Goal: Find specific page/section: Find specific page/section

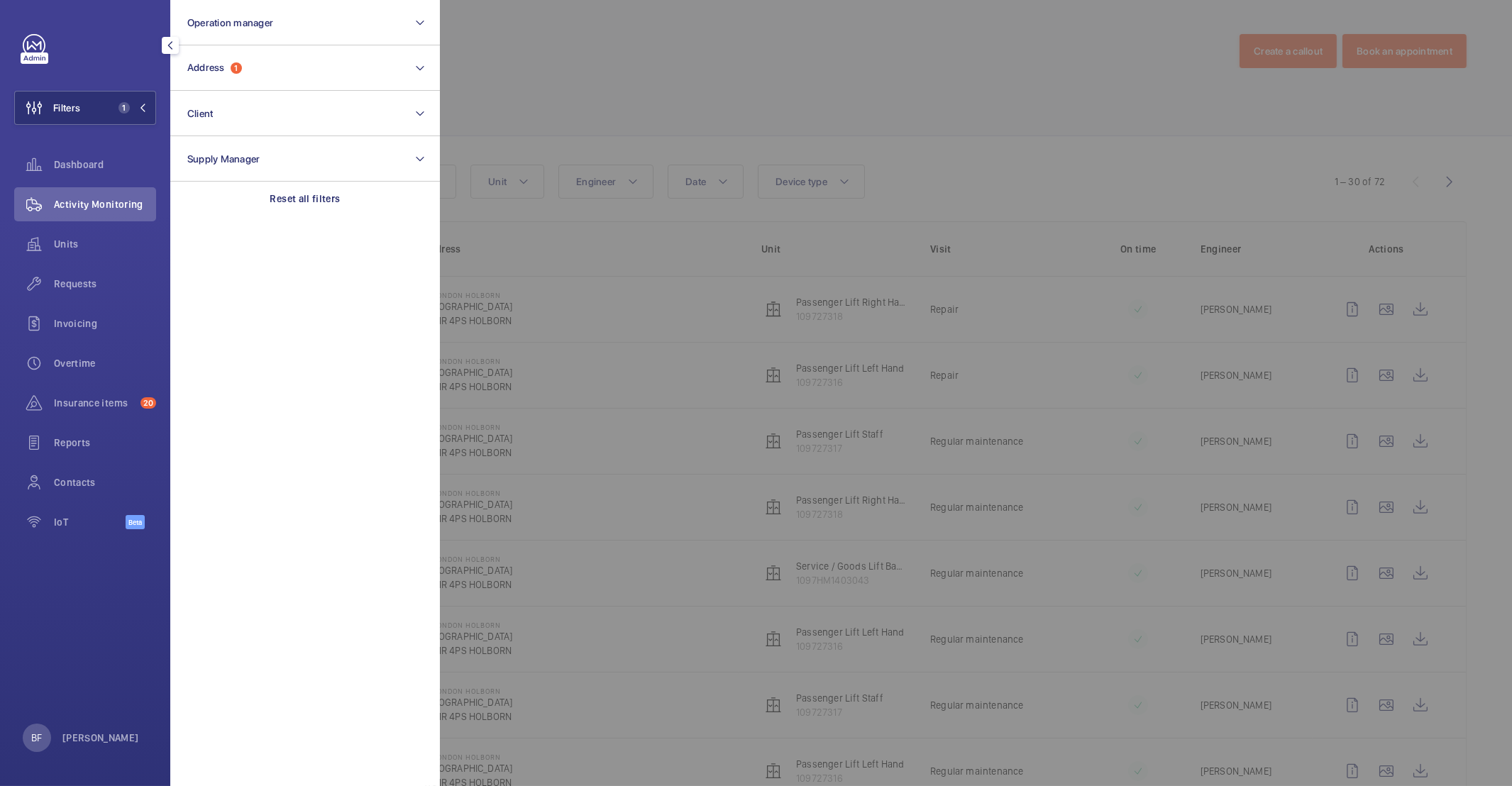
click at [291, 206] on div "Reset all filters" at bounding box center [305, 198] width 270 height 34
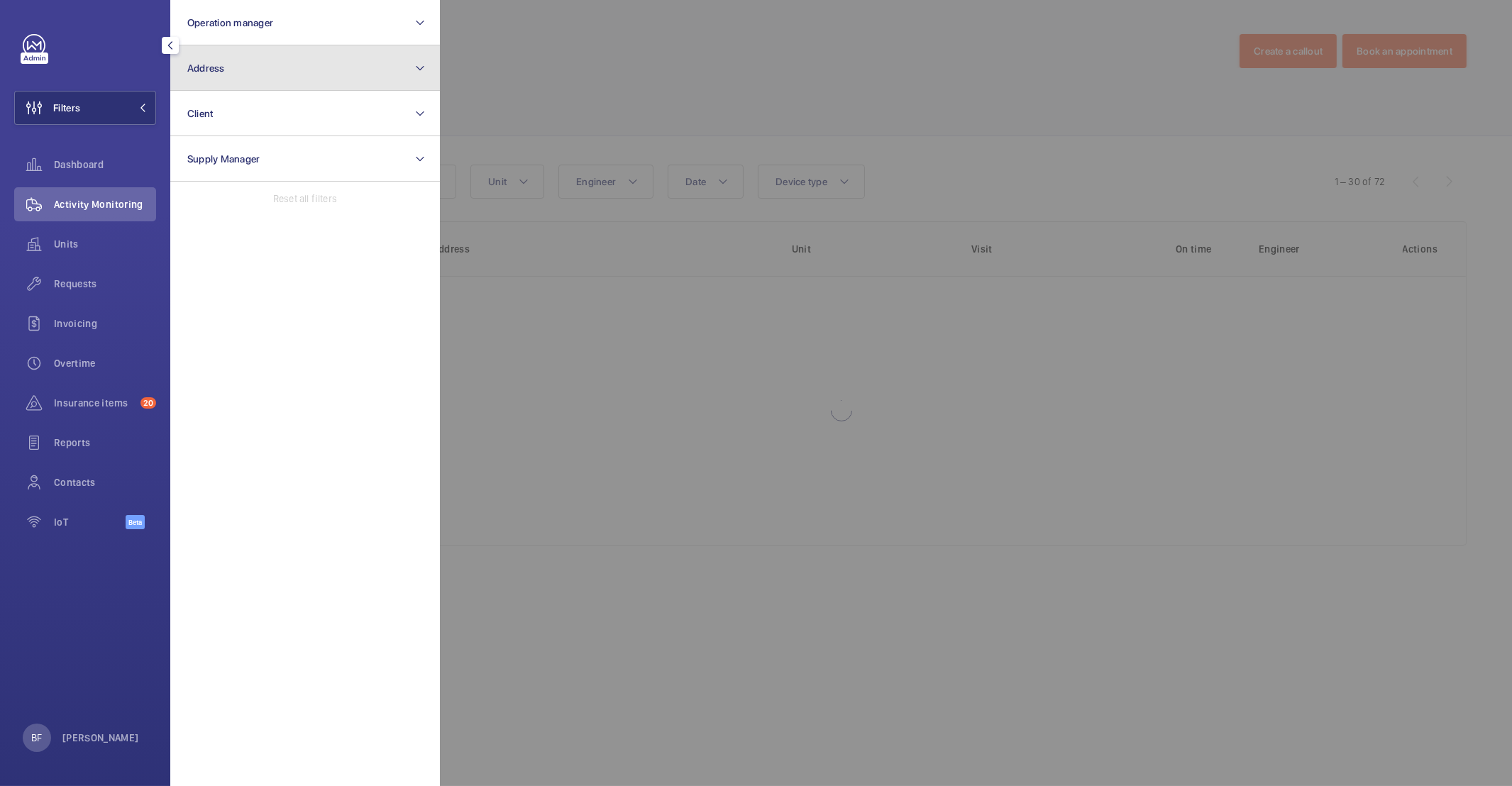
click at [237, 67] on button "Address" at bounding box center [305, 69] width 270 height 46
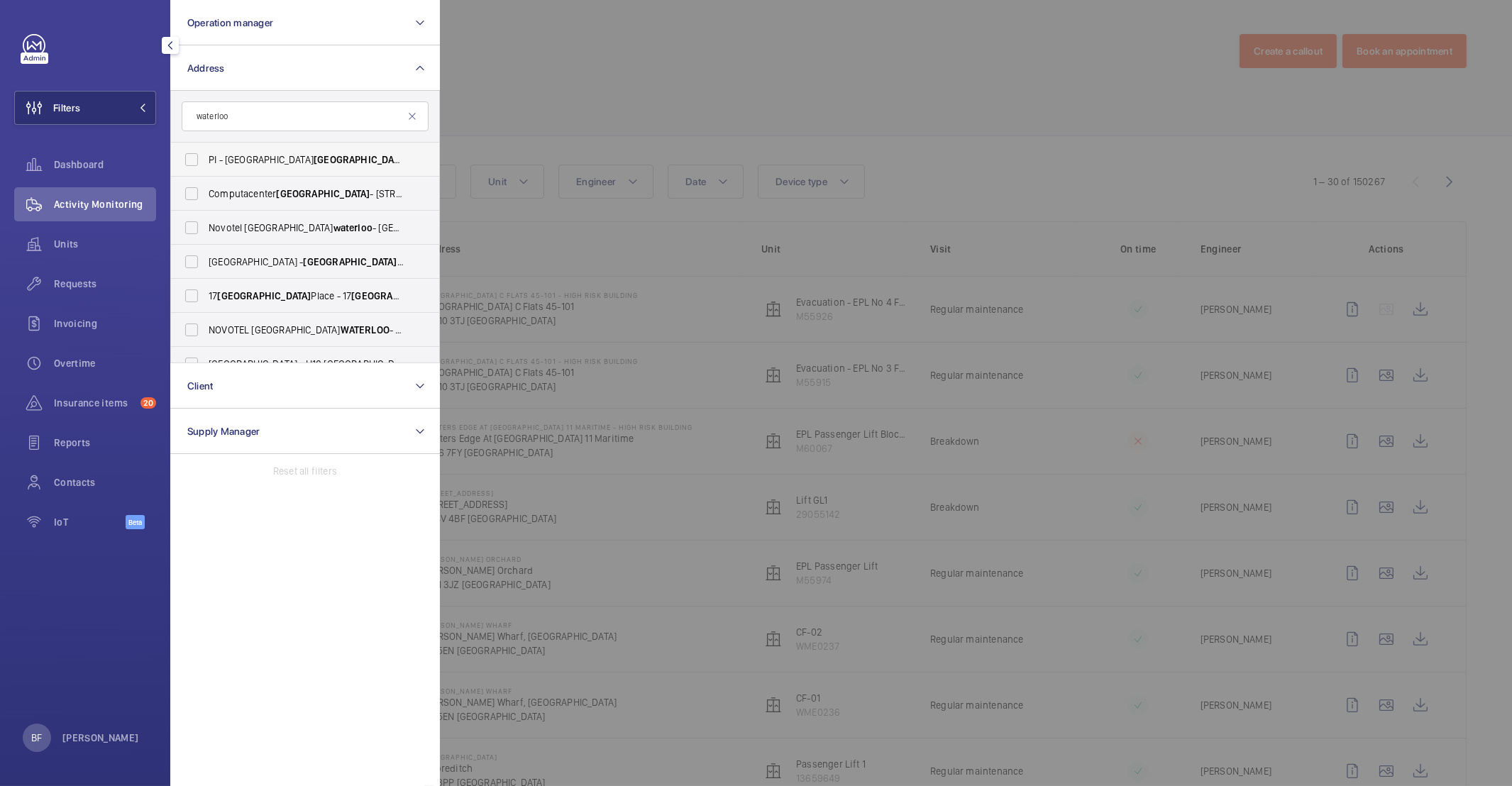
type input "waterloo"
click at [257, 160] on span "PI - [GEOGRAPHIC_DATA] [GEOGRAPHIC_DATA] - [STREET_ADDRESS]" at bounding box center [306, 159] width 195 height 14
click at [206, 160] on input "PI - [GEOGRAPHIC_DATA] [GEOGRAPHIC_DATA] - [STREET_ADDRESS]" at bounding box center [192, 159] width 28 height 28
checkbox input "true"
click at [607, 104] on div at bounding box center [1196, 393] width 1512 height 786
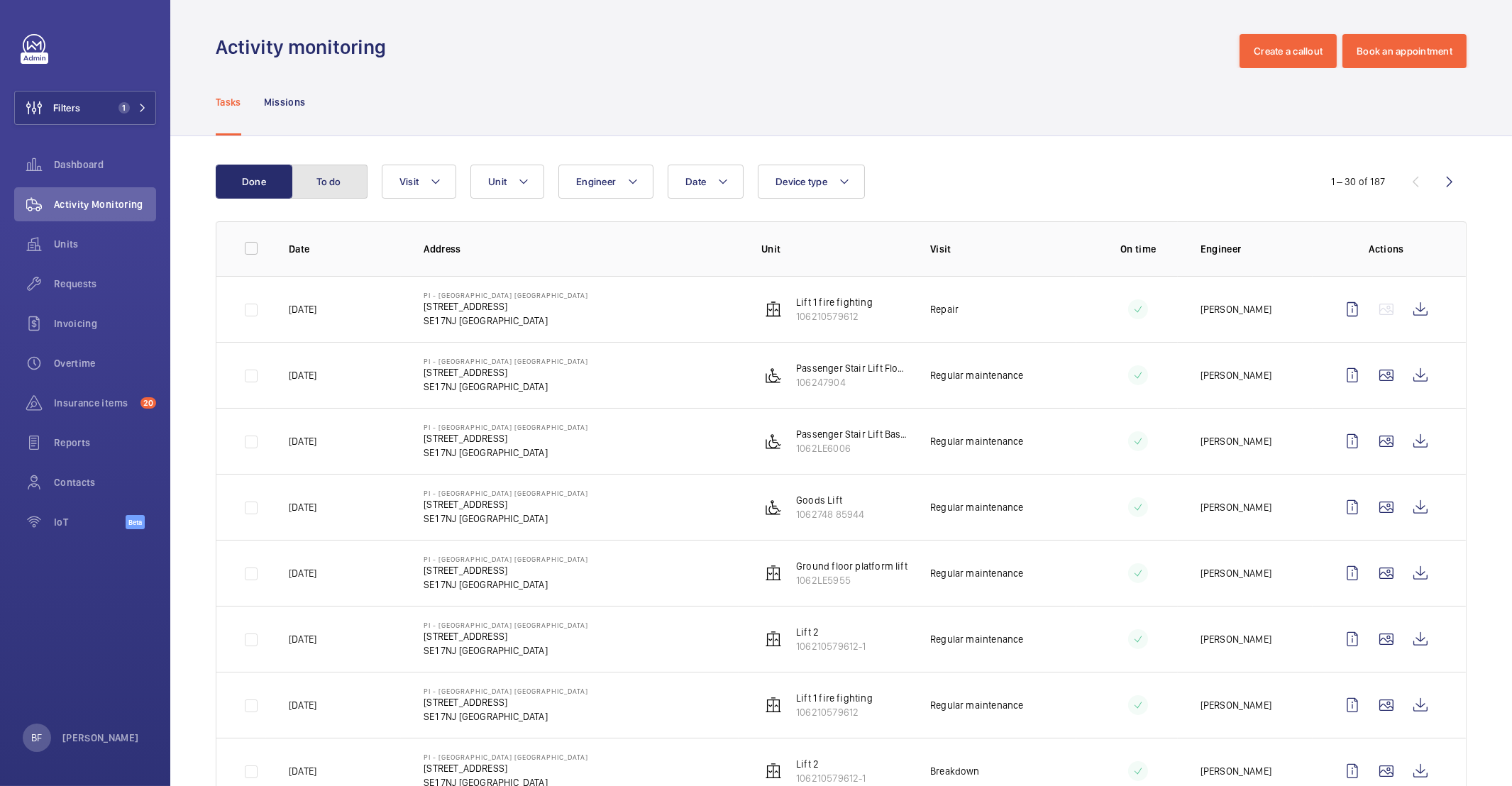
click at [337, 189] on button "To do" at bounding box center [330, 181] width 77 height 34
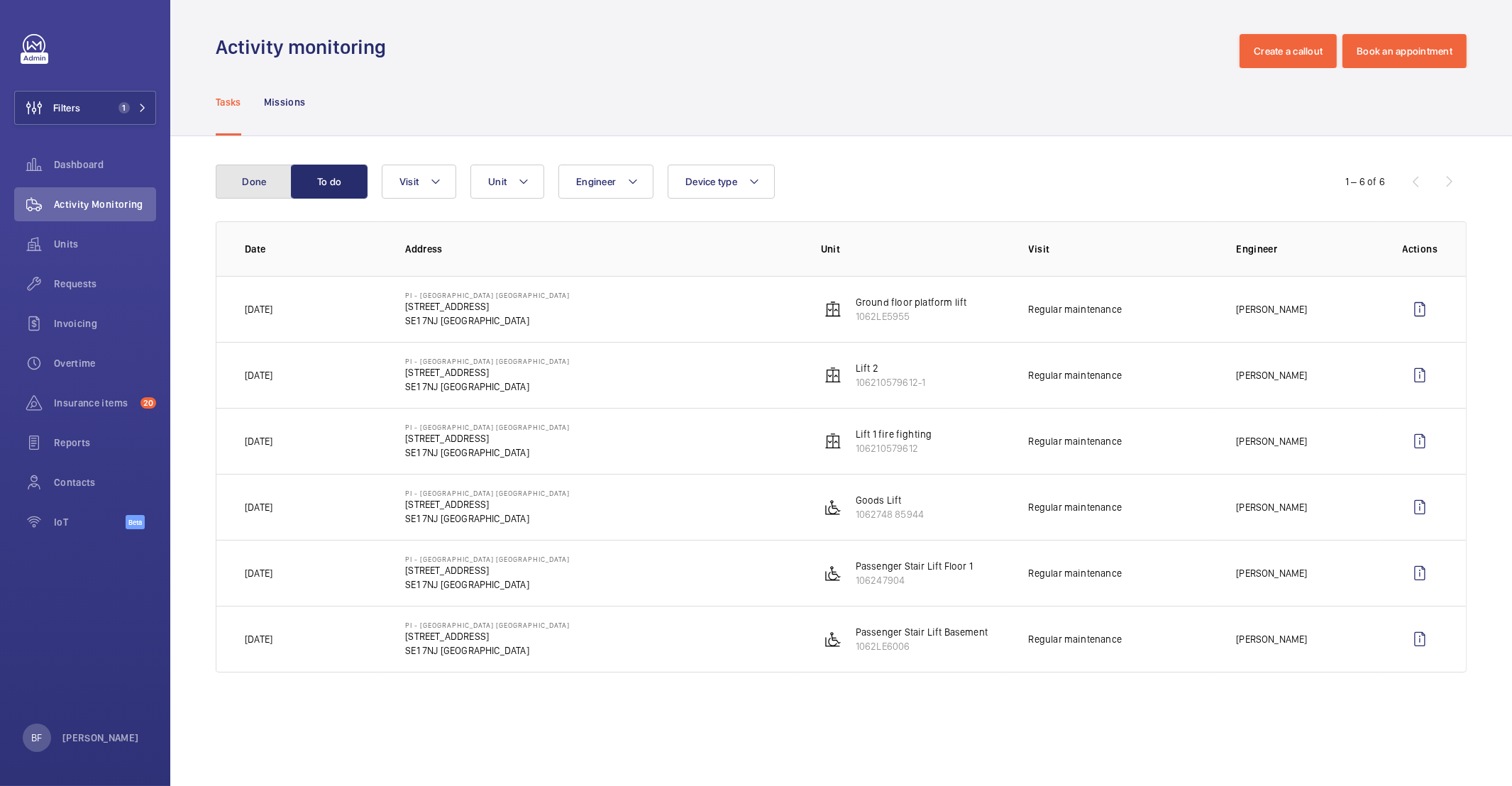
click at [260, 183] on button "Done" at bounding box center [254, 181] width 77 height 34
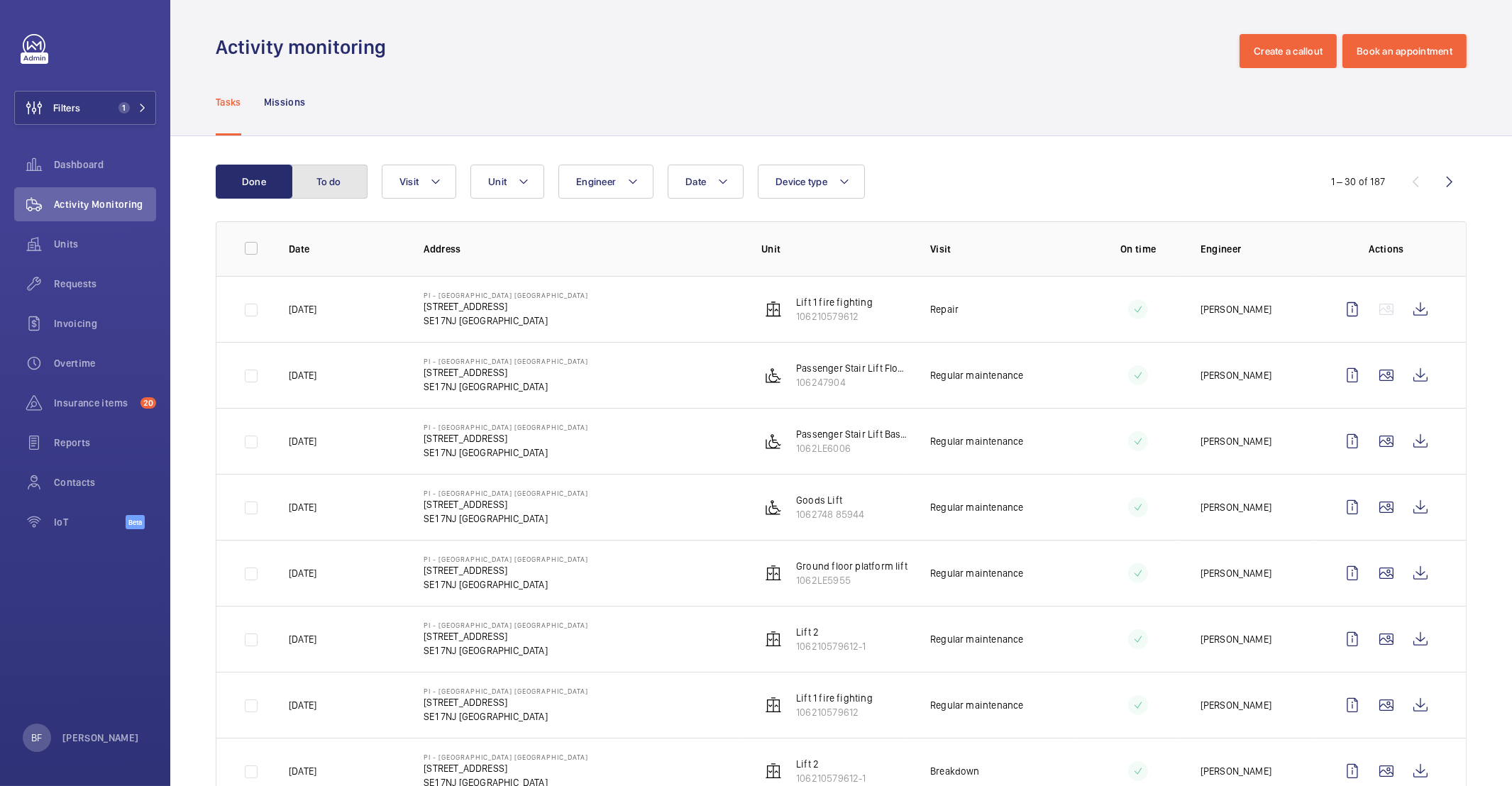
click at [308, 186] on button "To do" at bounding box center [330, 181] width 77 height 34
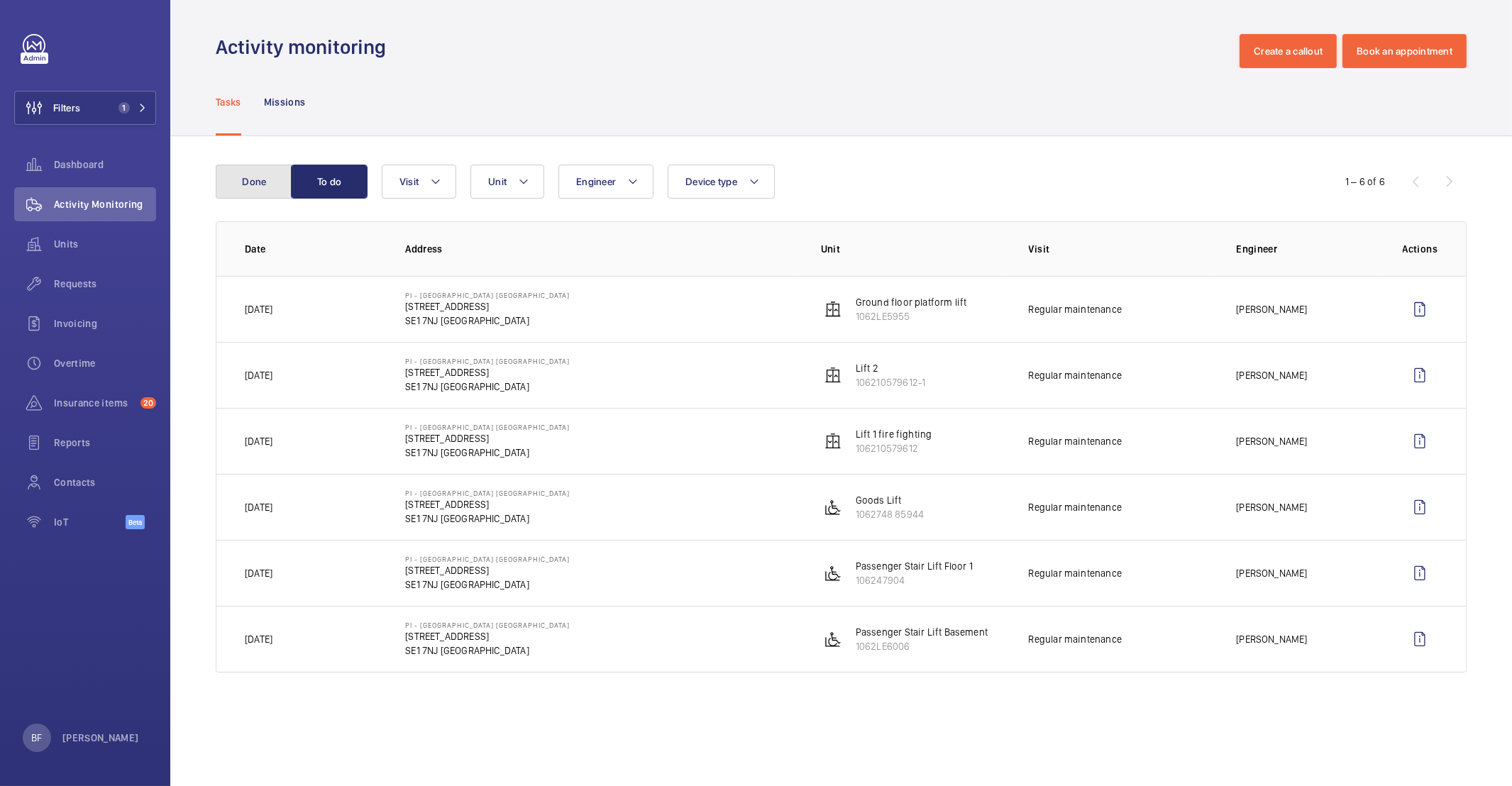
click at [254, 186] on button "Done" at bounding box center [254, 181] width 77 height 34
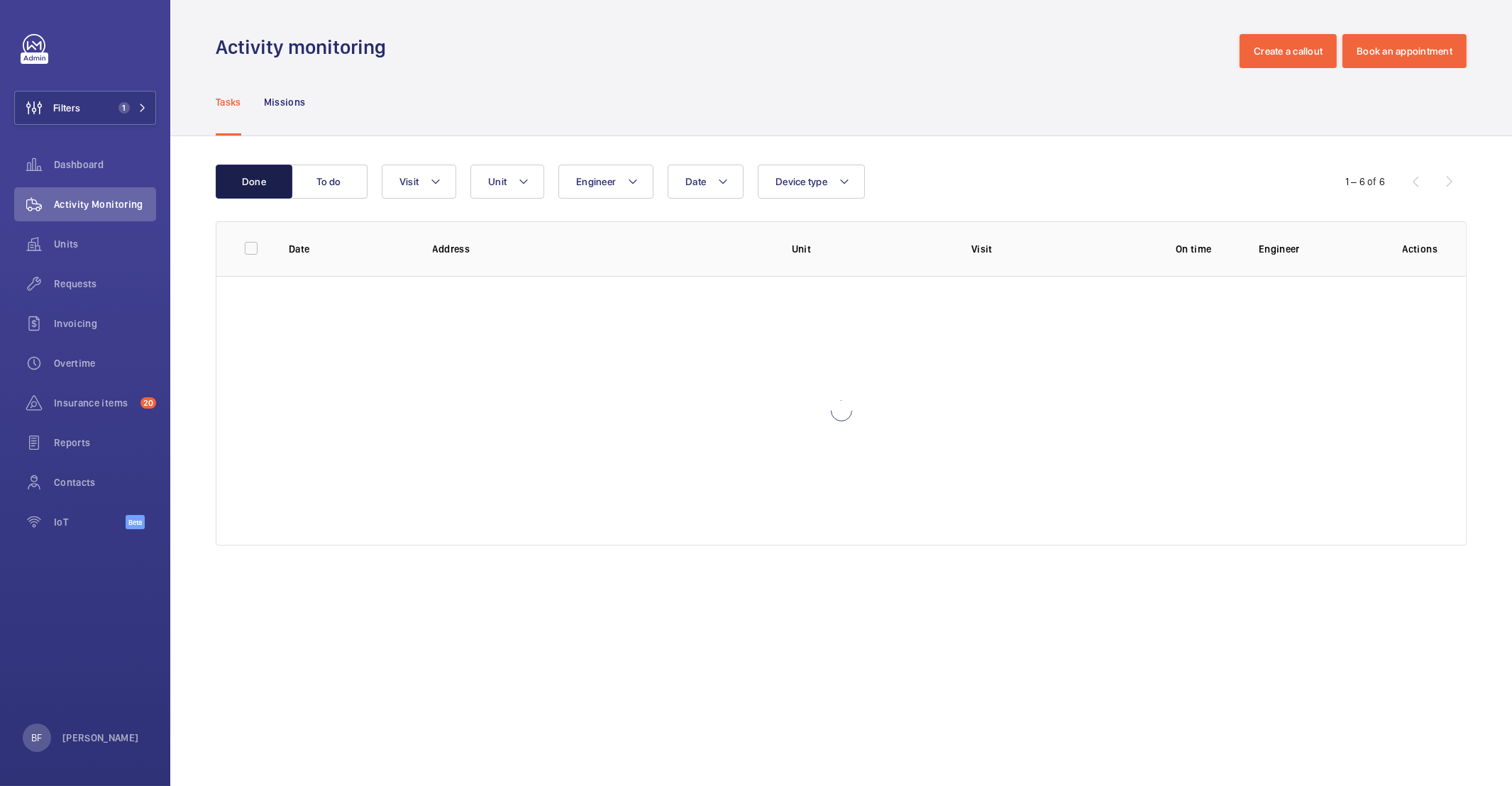
click at [254, 186] on button "Done" at bounding box center [254, 181] width 77 height 34
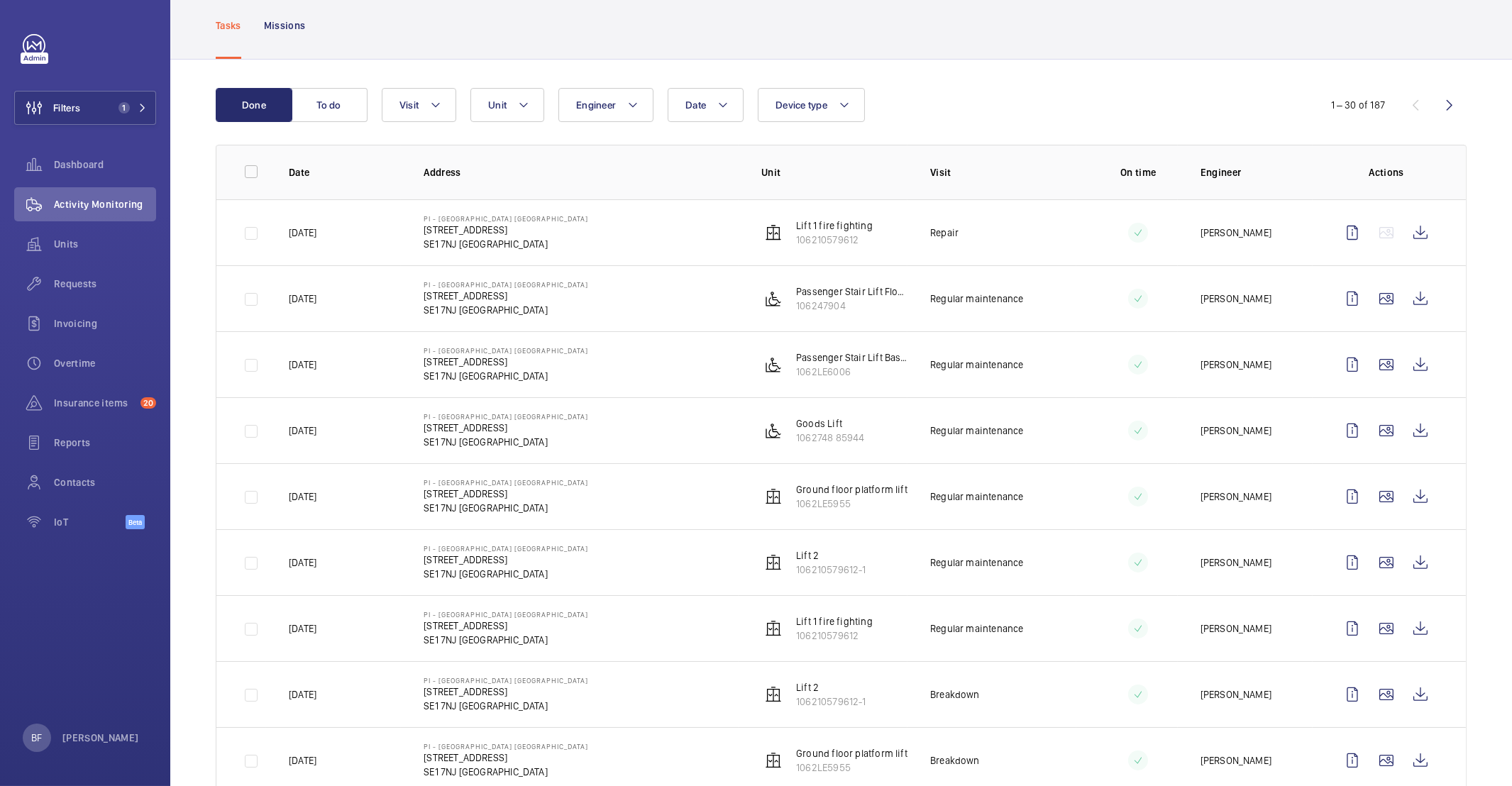
scroll to position [360, 0]
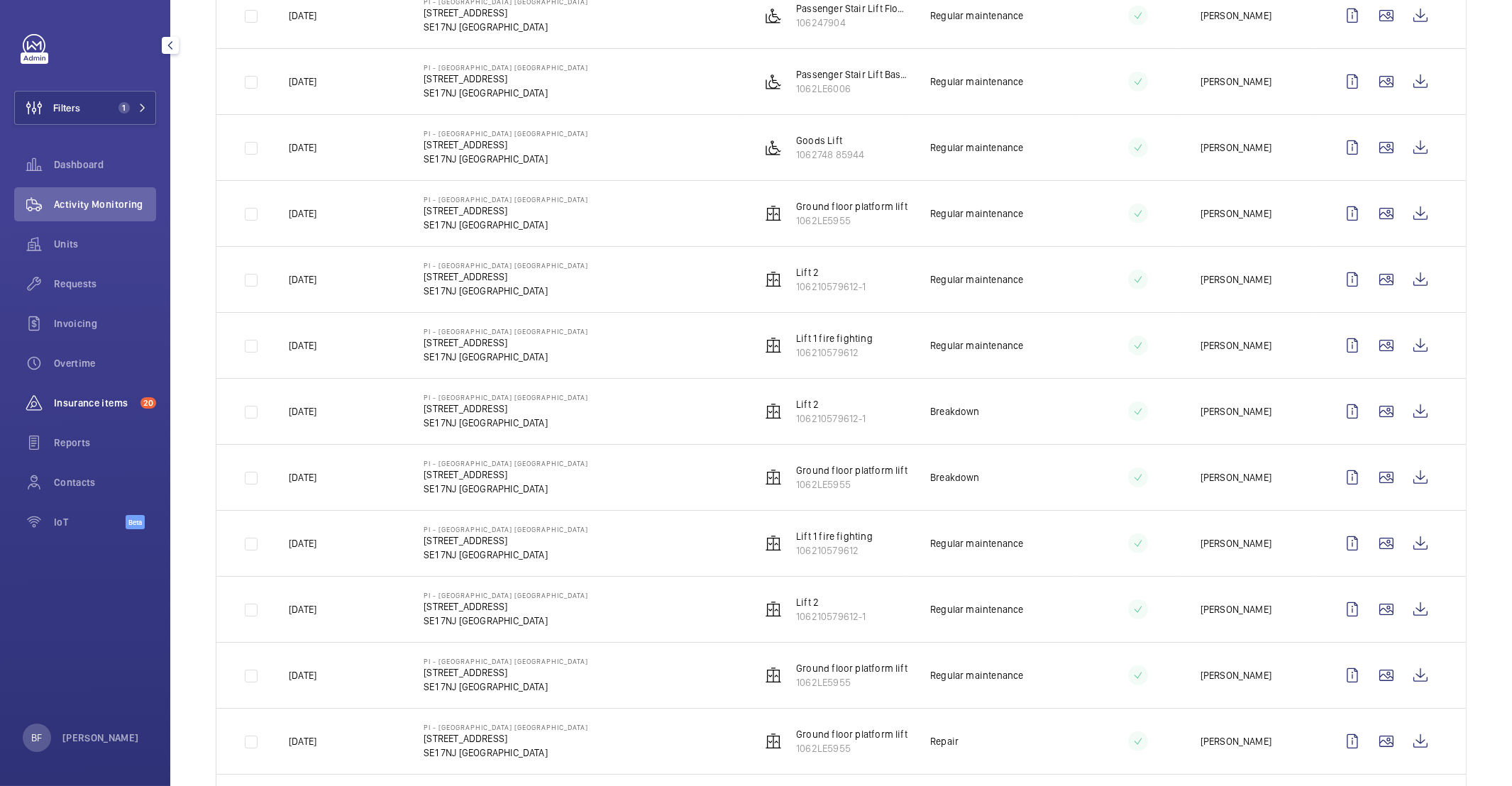
click at [118, 394] on div "Insurance items 20" at bounding box center [85, 403] width 142 height 34
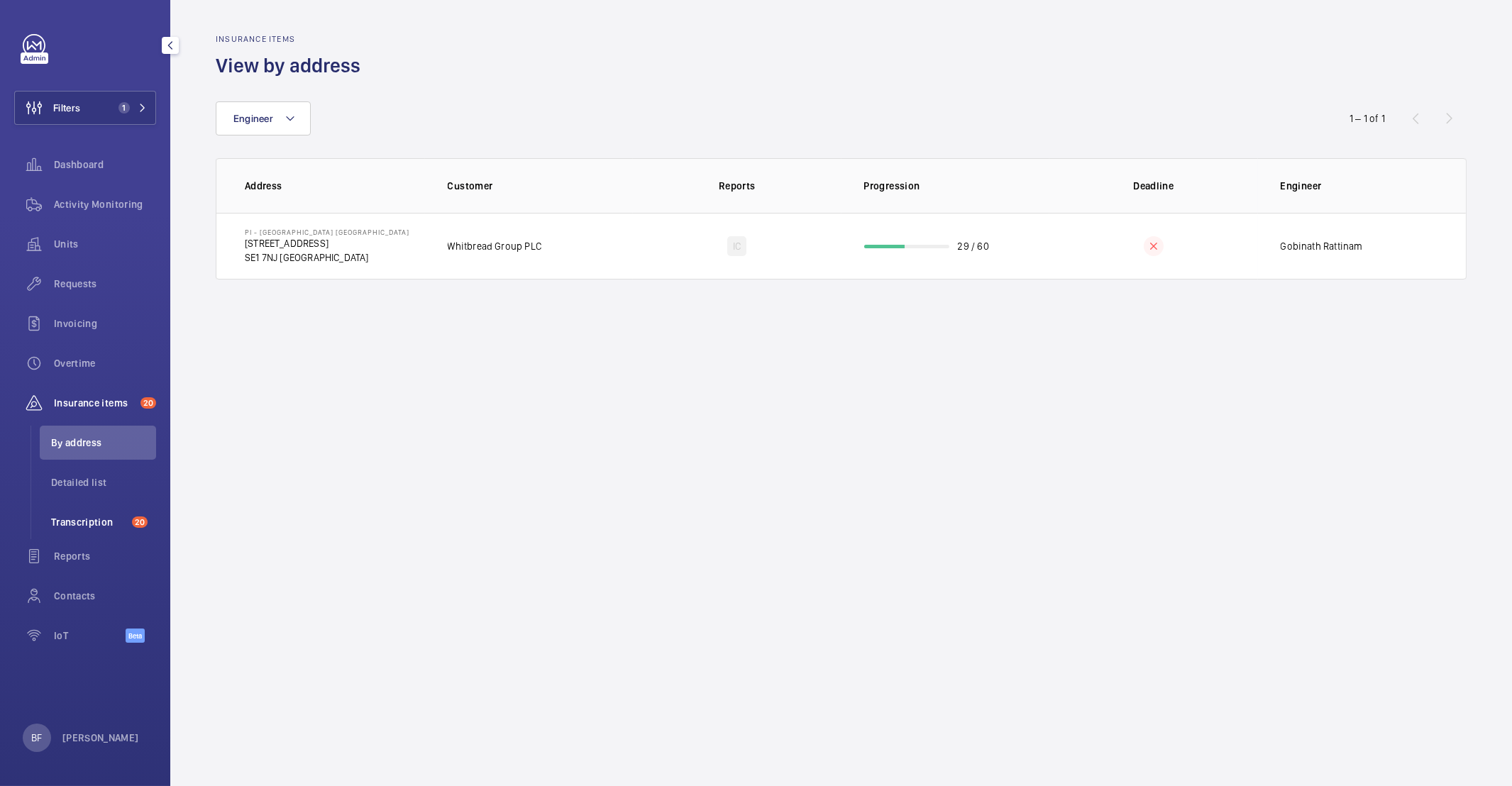
click at [68, 526] on span "Transcription" at bounding box center [88, 522] width 75 height 14
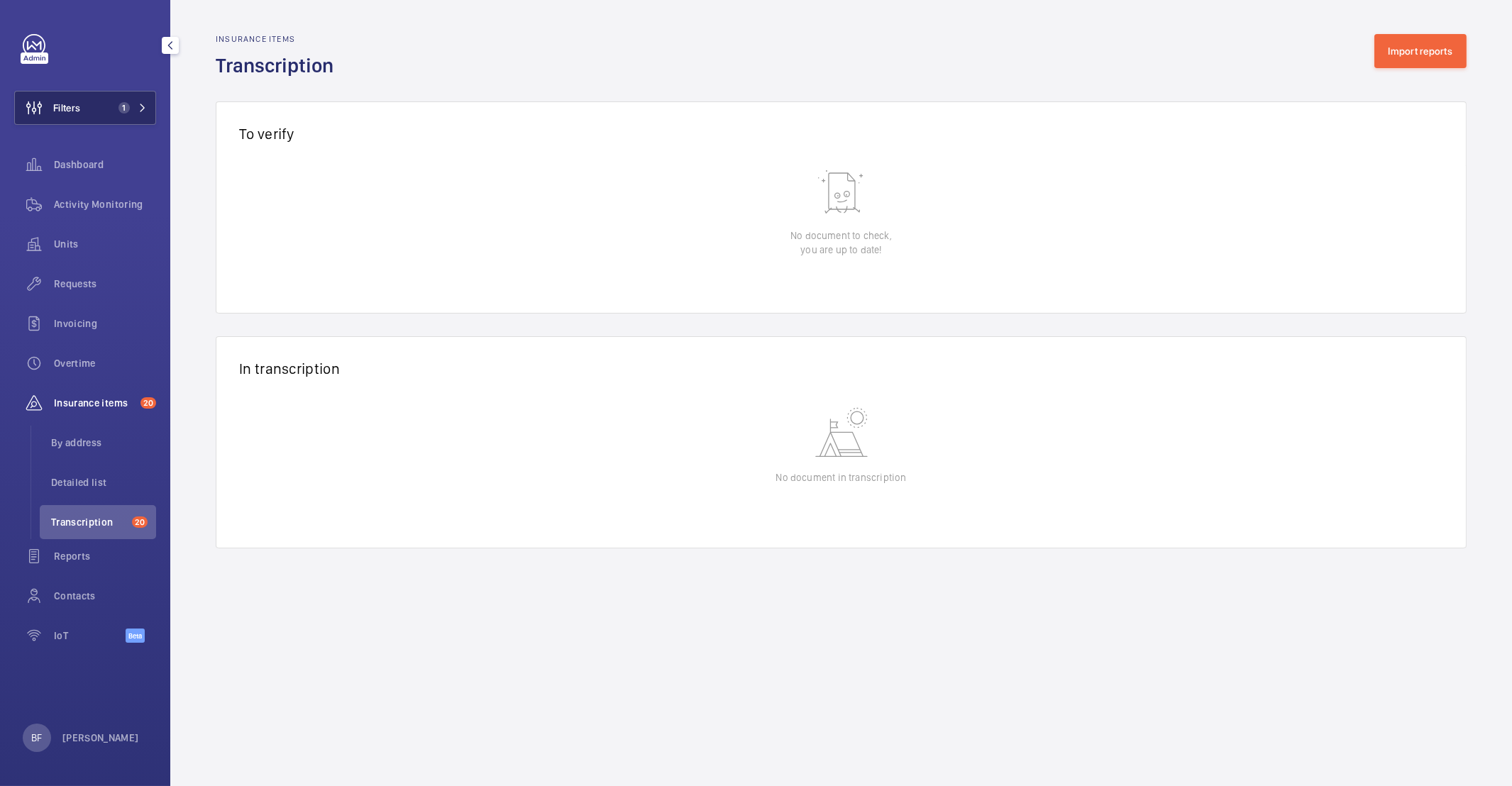
click at [105, 111] on button "Filters 1" at bounding box center [85, 108] width 142 height 34
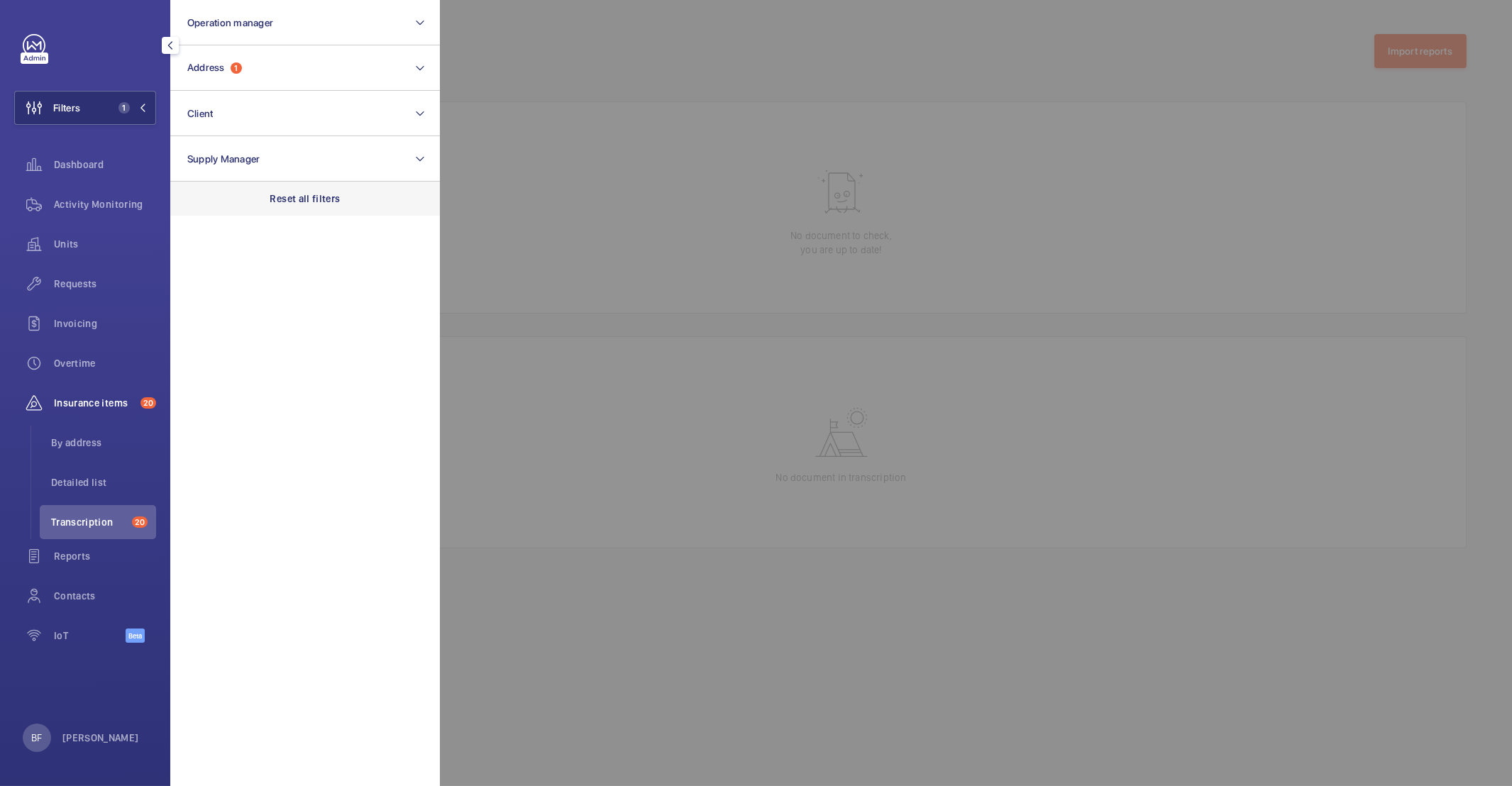
click at [306, 199] on p "Reset all filters" at bounding box center [305, 198] width 70 height 14
click at [648, 75] on div at bounding box center [1196, 393] width 1512 height 786
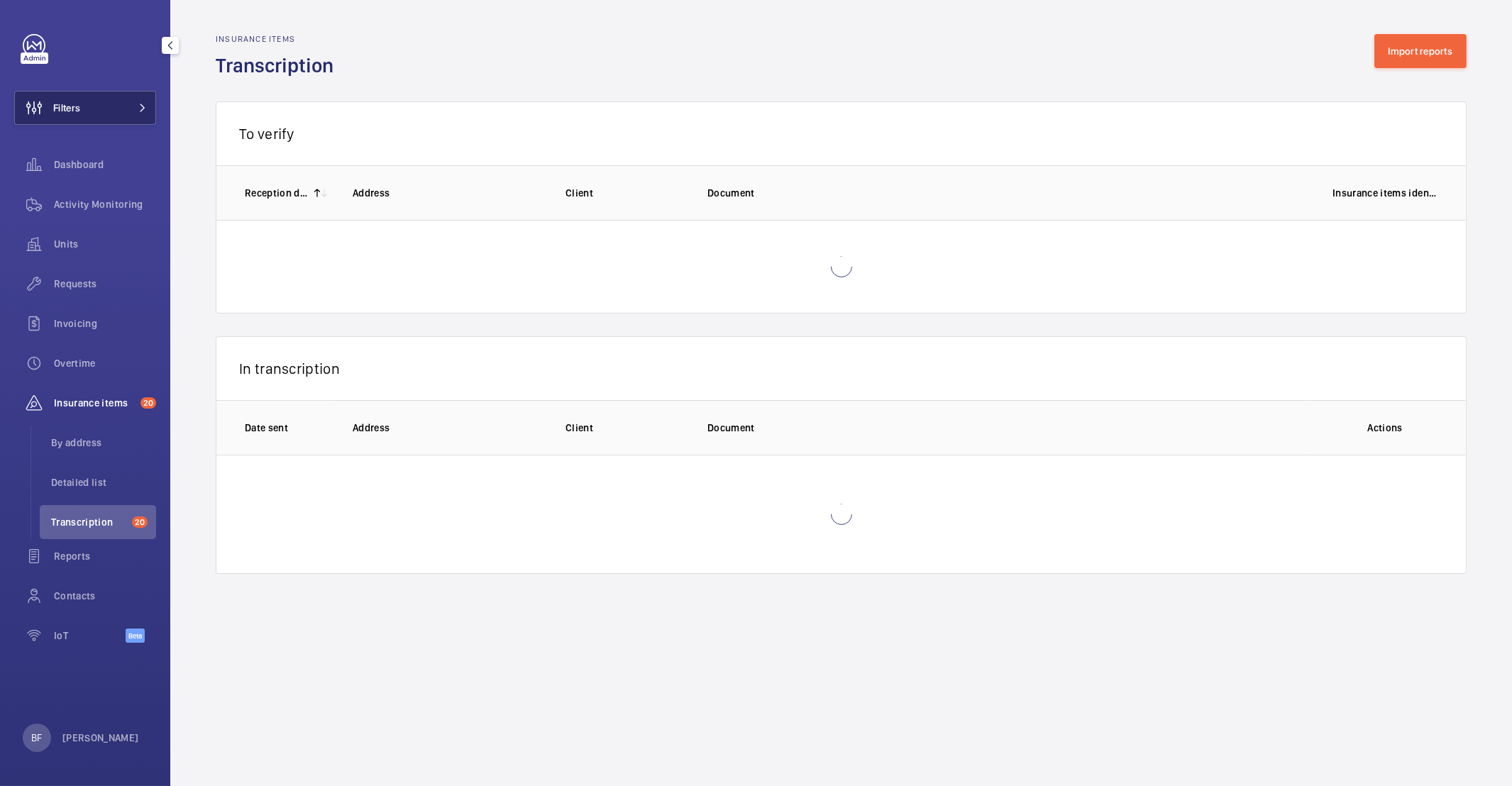
click at [122, 108] on button "Filters" at bounding box center [85, 108] width 142 height 34
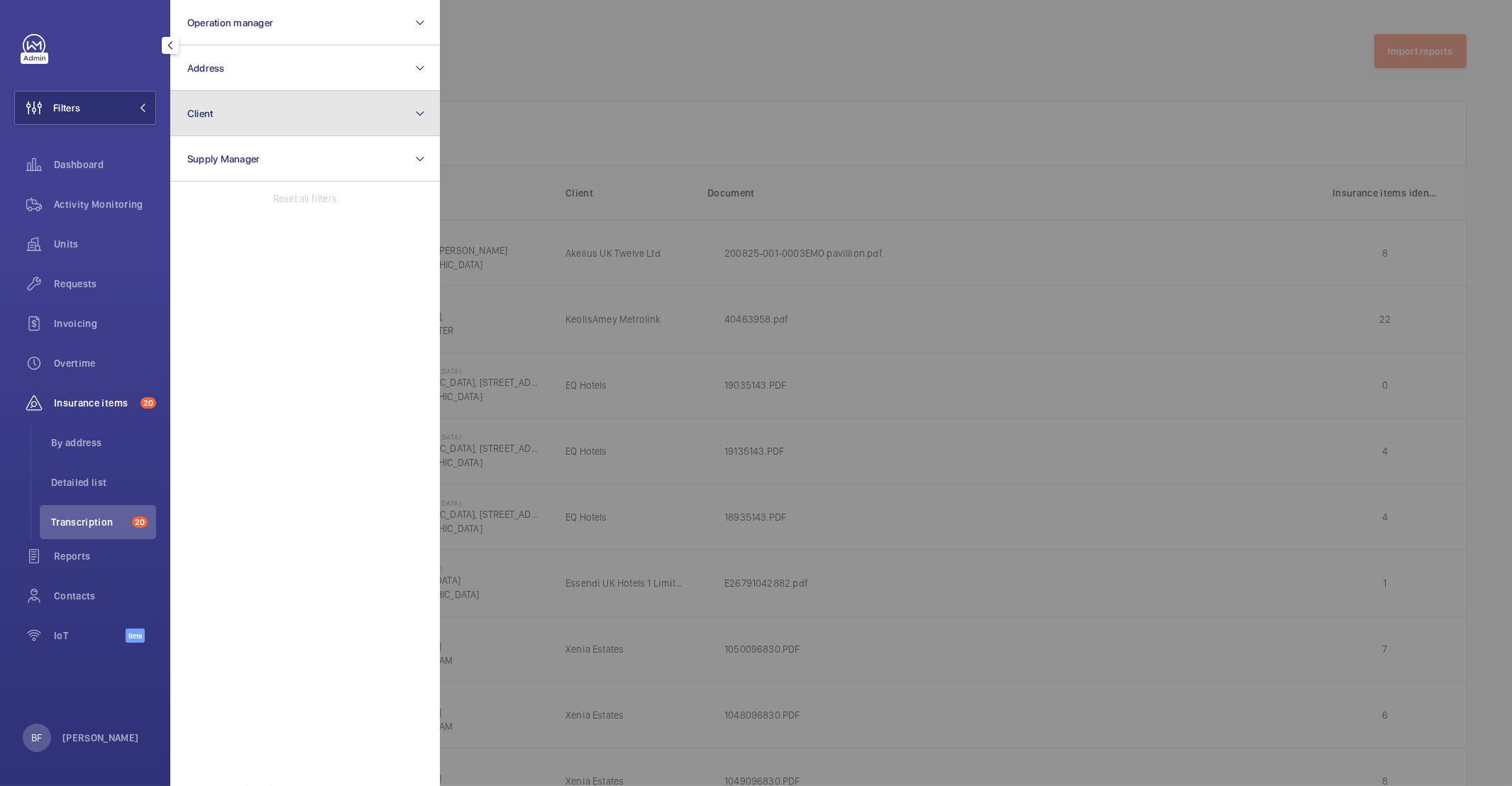
click at [265, 114] on button "Client" at bounding box center [305, 114] width 270 height 46
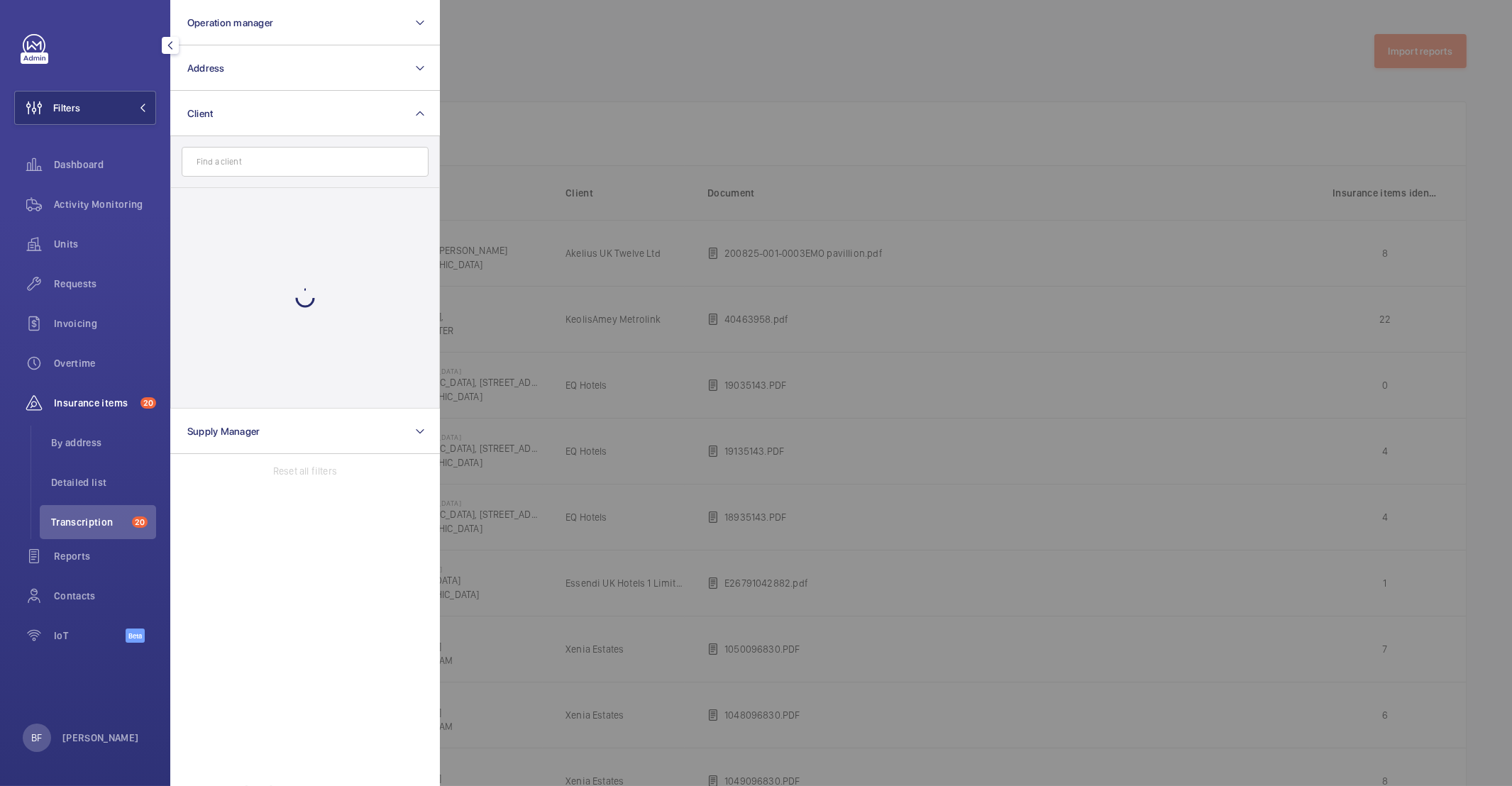
click at [219, 161] on input "text" at bounding box center [304, 161] width 247 height 29
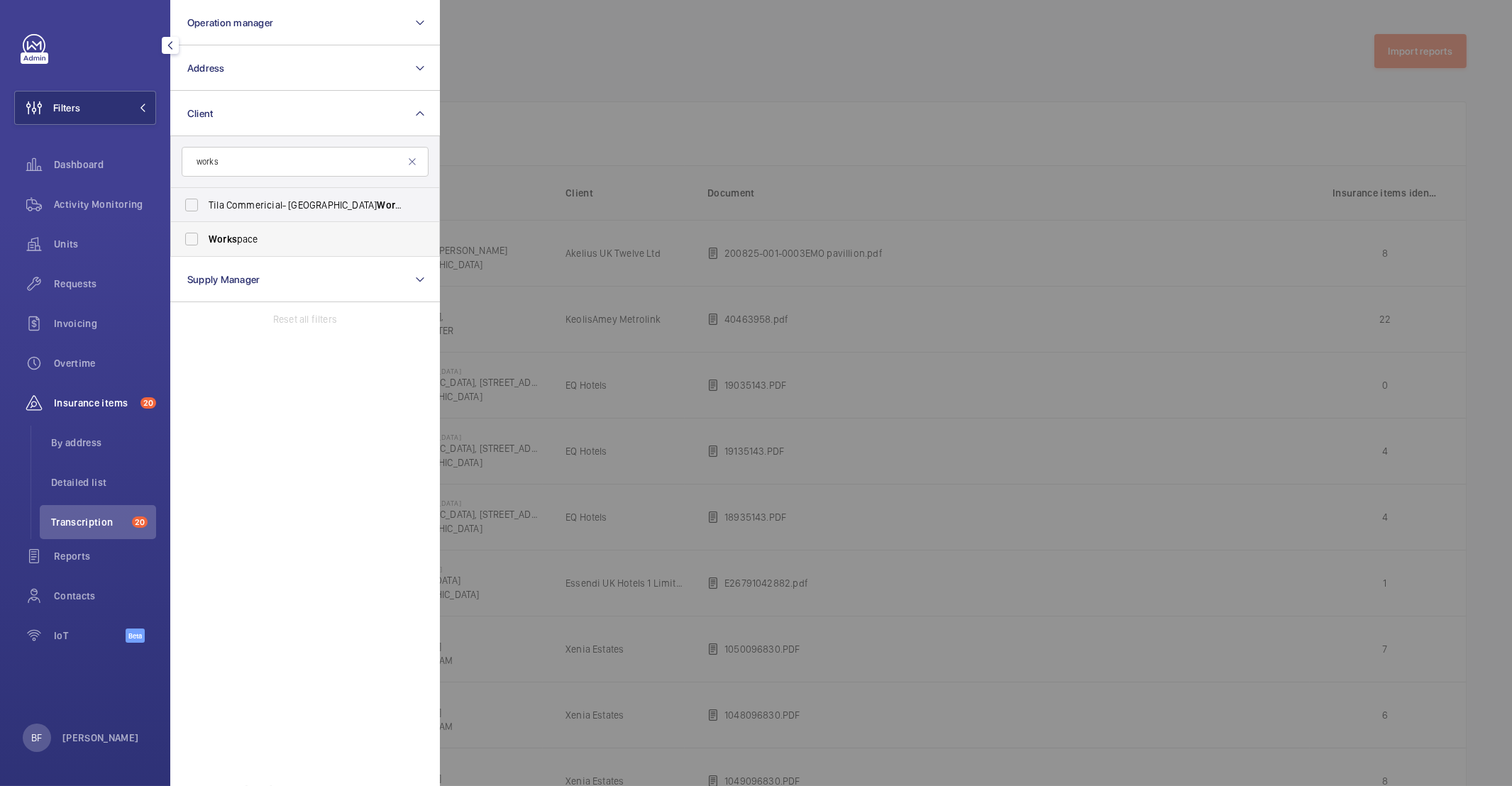
type input "works"
click at [256, 235] on span "Works pace" at bounding box center [306, 239] width 195 height 14
click at [206, 235] on input "Works pace" at bounding box center [192, 239] width 28 height 28
checkbox input "true"
click at [579, 44] on div at bounding box center [1196, 393] width 1512 height 786
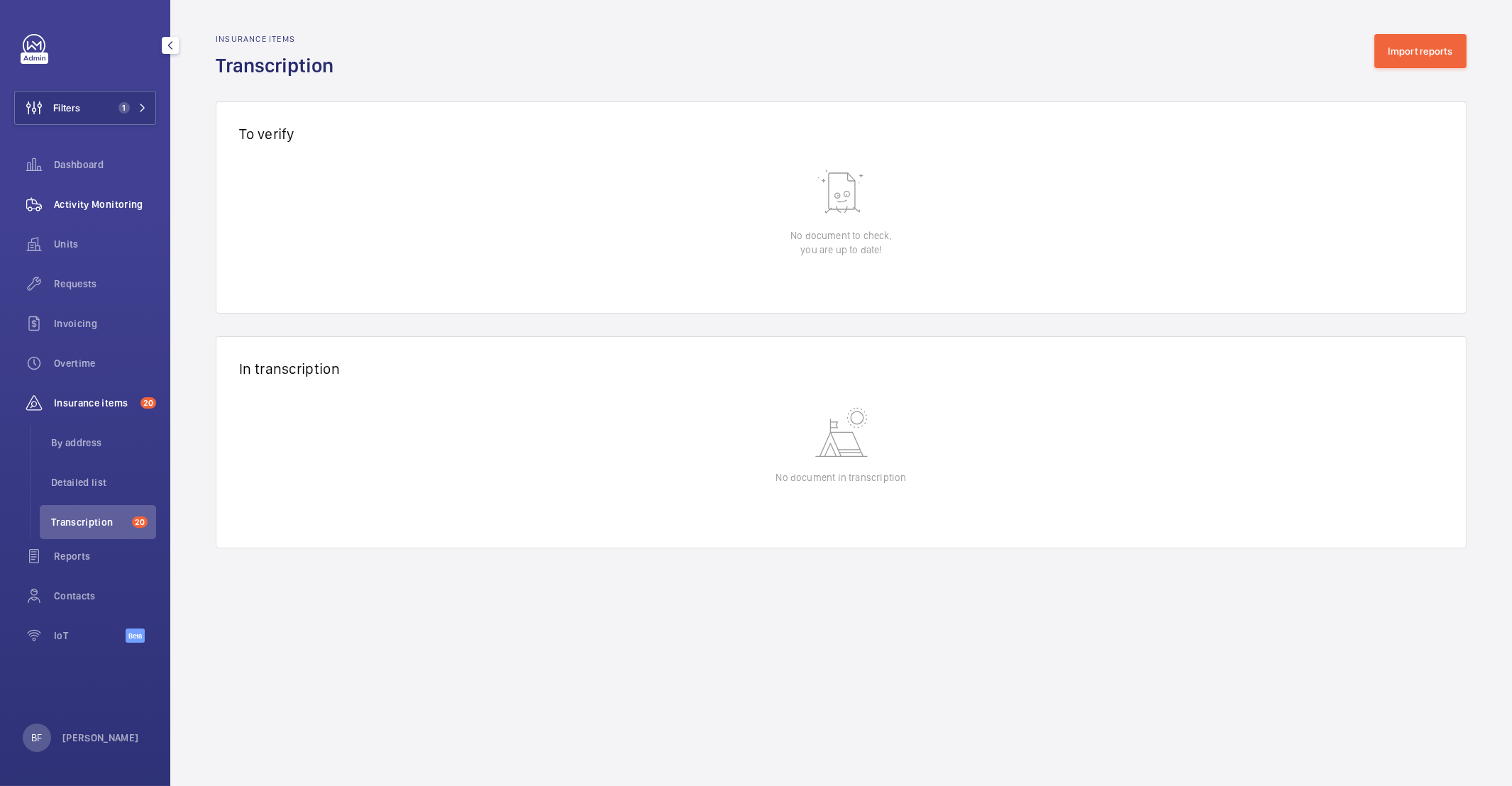
click at [110, 209] on span "Activity Monitoring" at bounding box center [105, 204] width 102 height 14
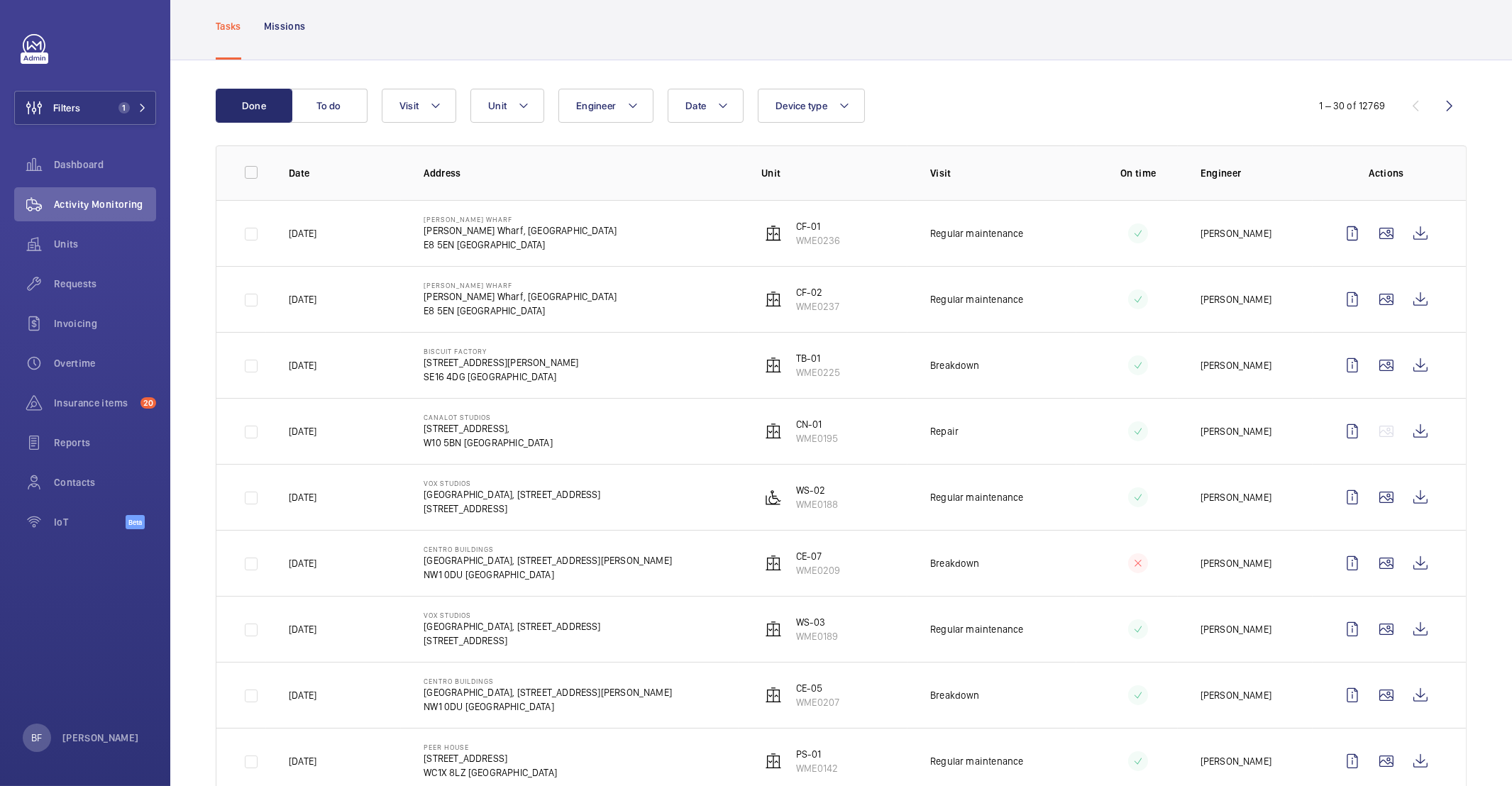
scroll to position [44, 0]
